Goal: Find specific page/section: Find specific page/section

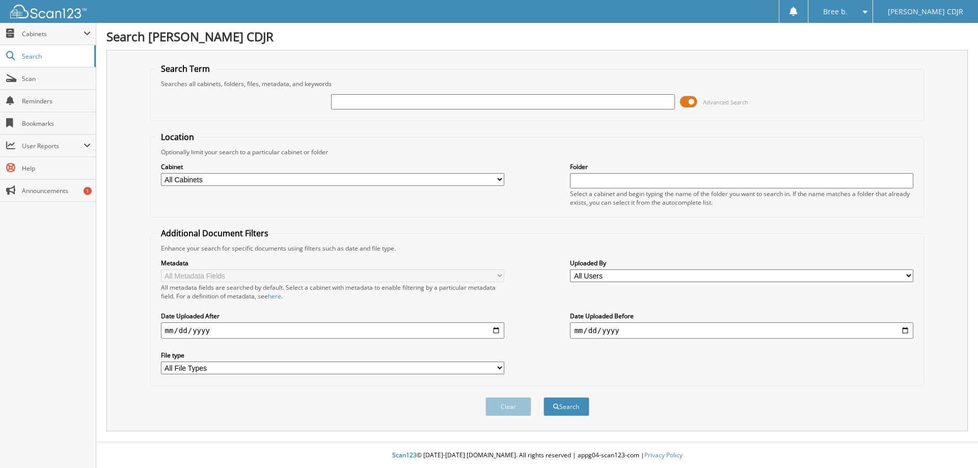
click at [425, 103] on input "text" at bounding box center [502, 101] width 343 height 15
type input "11582"
click at [543, 397] on button "Search" at bounding box center [566, 406] width 46 height 19
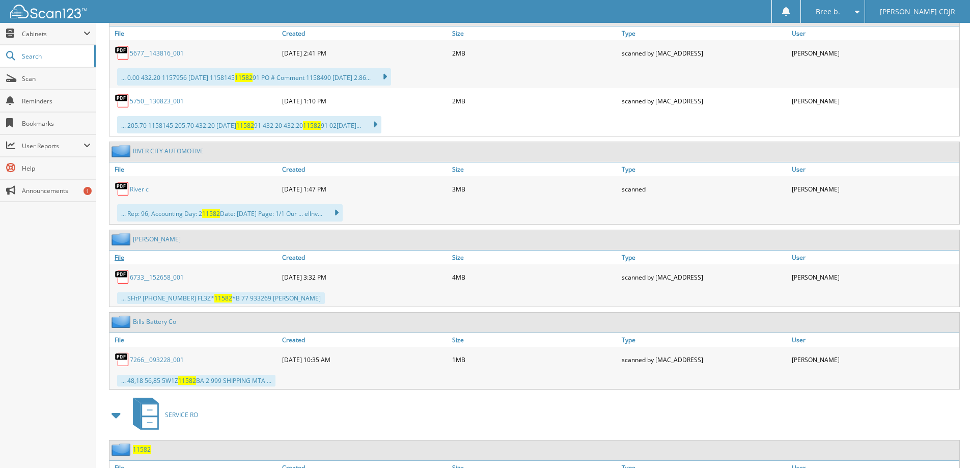
scroll to position [3005, 0]
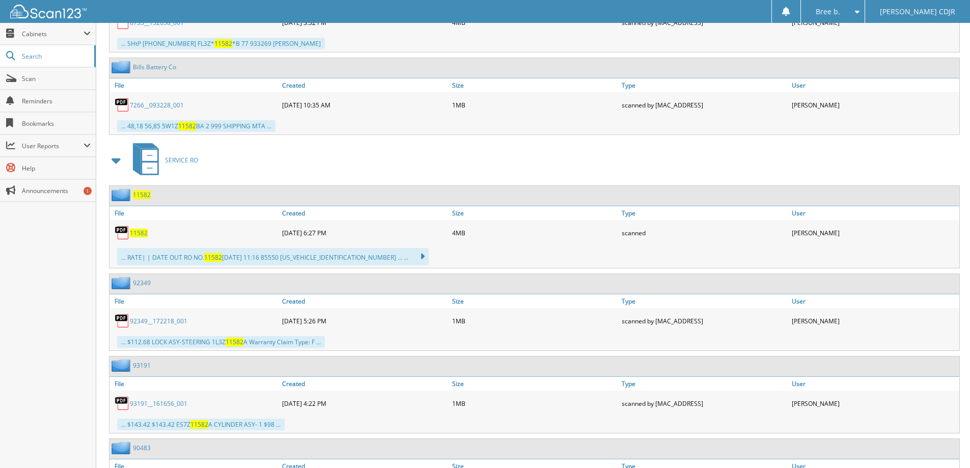
click at [138, 233] on span "11582" at bounding box center [139, 233] width 18 height 9
